Goal: Transaction & Acquisition: Purchase product/service

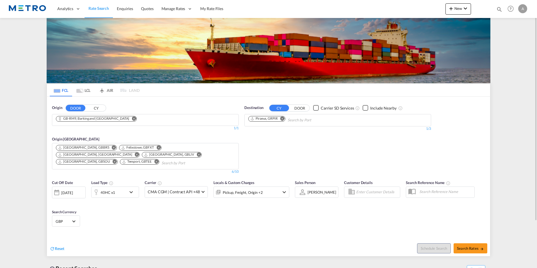
click at [132, 119] on md-icon "Remove" at bounding box center [134, 118] width 4 height 4
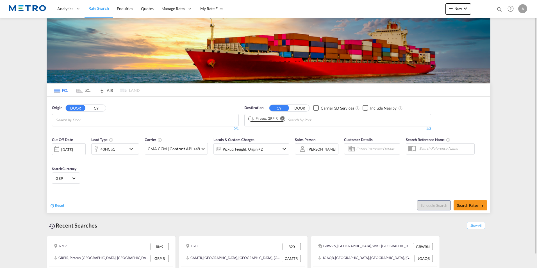
click at [98, 108] on button "CY" at bounding box center [96, 108] width 20 height 6
click at [284, 119] on md-icon "Remove" at bounding box center [282, 118] width 4 height 4
click at [194, 120] on md-chips at bounding box center [145, 120] width 186 height 12
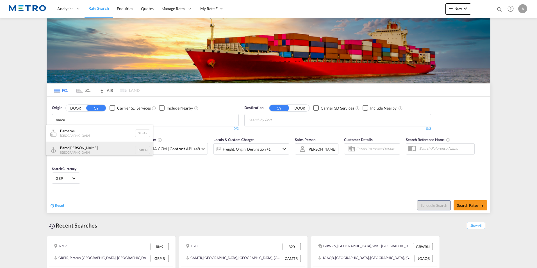
type input "barce"
click at [89, 148] on div "[PERSON_NAME] Spain ESBCN" at bounding box center [99, 150] width 107 height 17
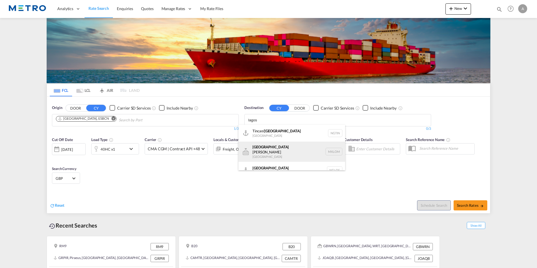
scroll to position [5, 0]
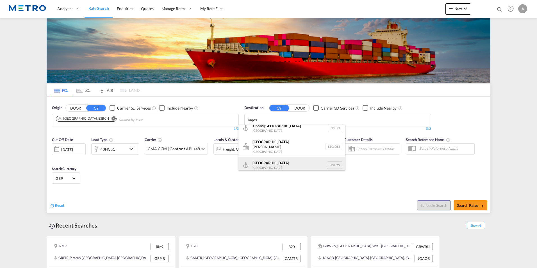
type input "lagos"
drag, startPoint x: 288, startPoint y: 161, endPoint x: 379, endPoint y: 175, distance: 91.8
click at [288, 161] on div "[GEOGRAPHIC_DATA] [GEOGRAPHIC_DATA] [GEOGRAPHIC_DATA]" at bounding box center [291, 165] width 107 height 17
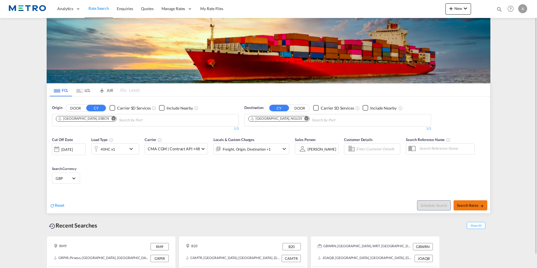
scroll to position [0, 0]
click at [480, 204] on md-icon "icon-arrow-right" at bounding box center [482, 206] width 4 height 4
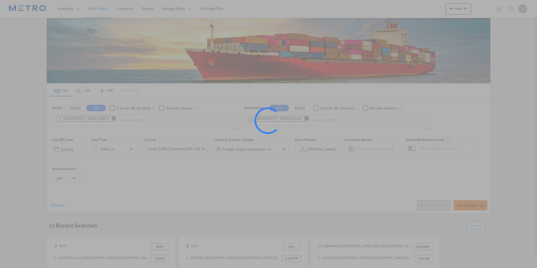
type input "ESBCN to NGLOS / [DATE]"
